Goal: Transaction & Acquisition: Purchase product/service

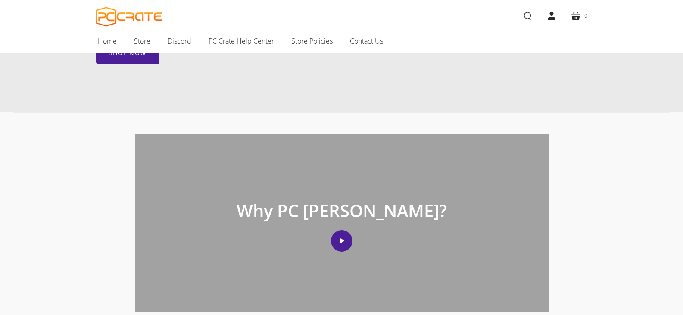
scroll to position [258, 0]
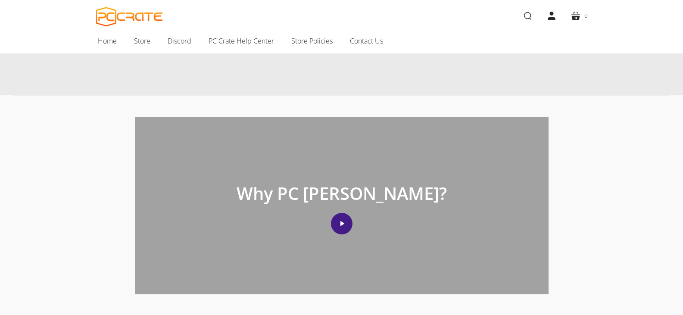
click at [342, 222] on icon "Play video" at bounding box center [342, 223] width 4 height 5
click at [344, 218] on button "Play video" at bounding box center [342, 224] width 22 height 22
click at [340, 223] on icon "Play video" at bounding box center [342, 223] width 4 height 5
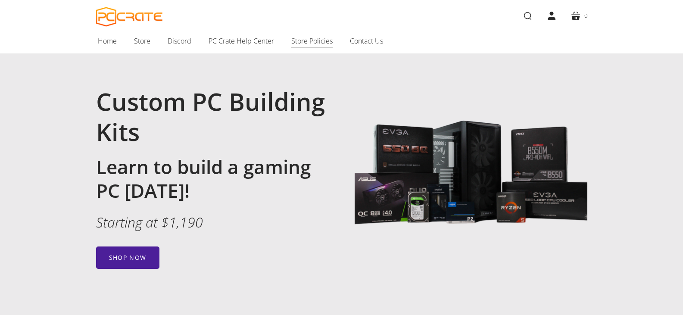
scroll to position [0, 0]
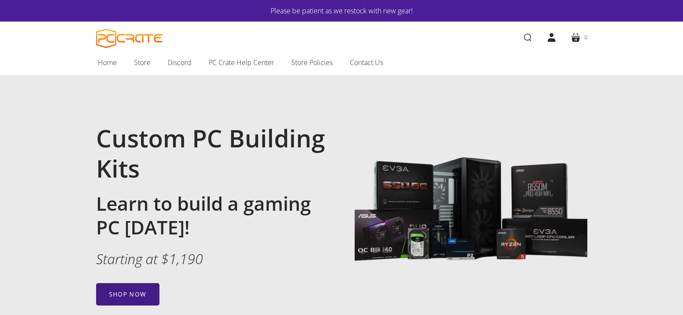
click at [144, 289] on link "Shop now" at bounding box center [127, 294] width 63 height 22
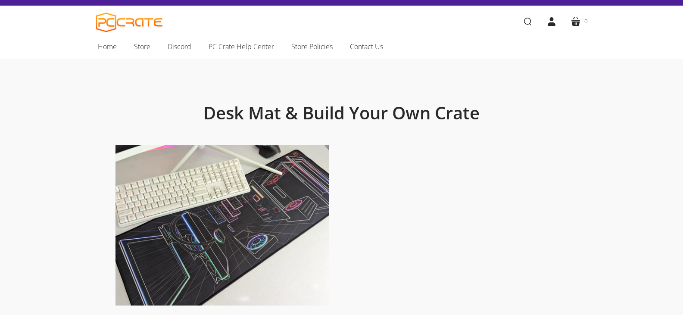
scroll to position [17, 0]
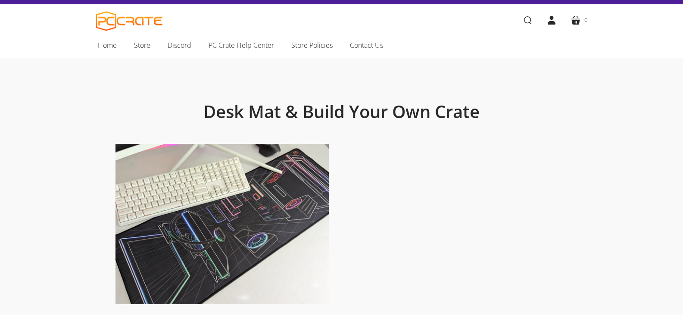
click at [163, 225] on img at bounding box center [221, 224] width 213 height 161
